Goal: Task Accomplishment & Management: Manage account settings

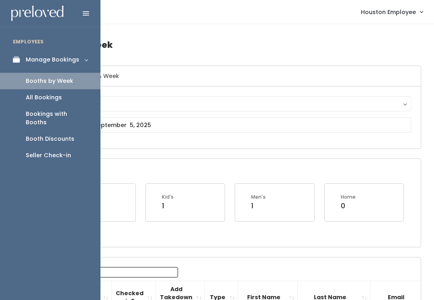
click at [66, 135] on div "Booth Discounts" at bounding box center [50, 139] width 49 height 8
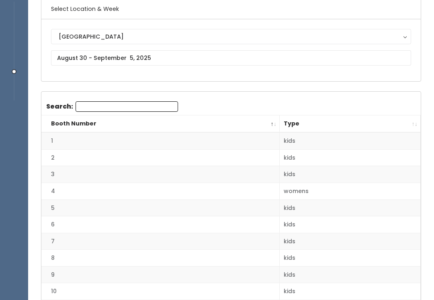
scroll to position [71, 0]
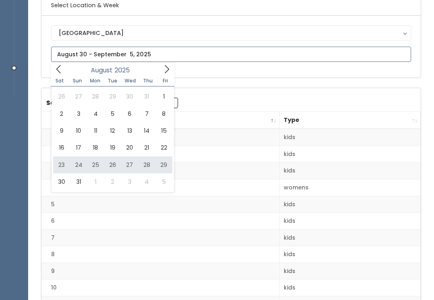
type input "[DATE] to [DATE]"
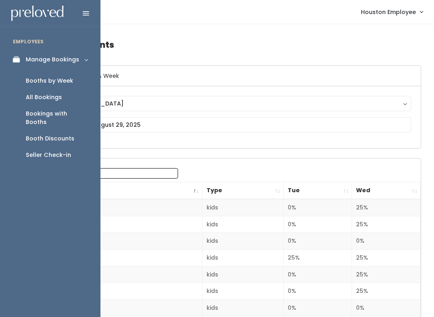
click at [65, 79] on div "Booths by Week" at bounding box center [49, 81] width 47 height 8
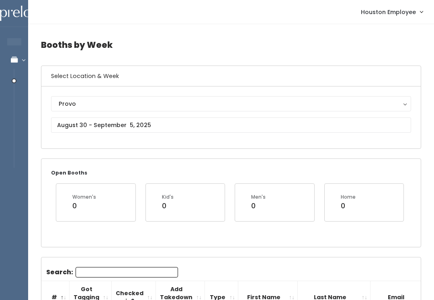
click at [176, 99] on div "Provo" at bounding box center [231, 103] width 345 height 9
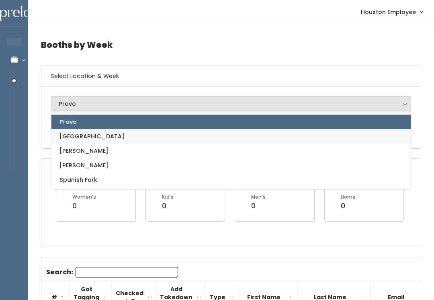
click at [88, 139] on link "[GEOGRAPHIC_DATA]" at bounding box center [230, 136] width 359 height 14
select select "5"
